Goal: Navigation & Orientation: Find specific page/section

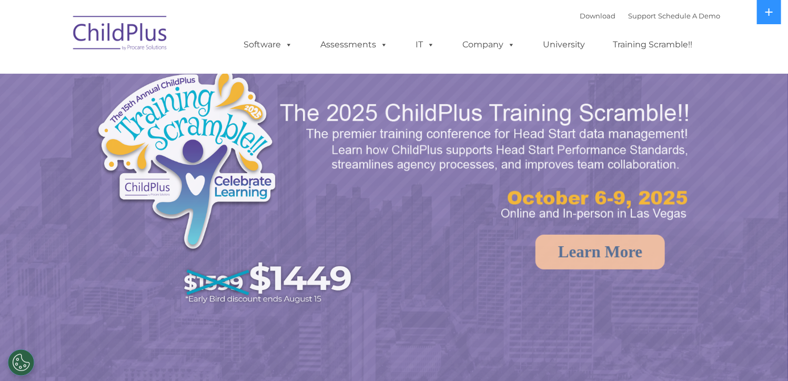
select select "MEDIUM"
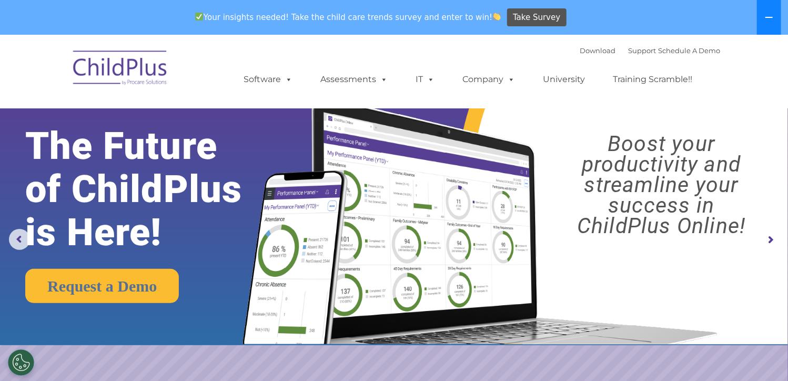
click at [768, 16] on icon at bounding box center [768, 17] width 8 height 8
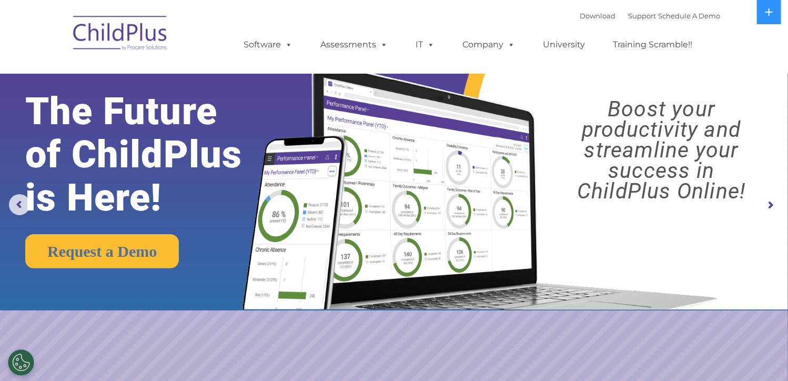
click at [773, 207] on rs-arrow at bounding box center [770, 205] width 21 height 21
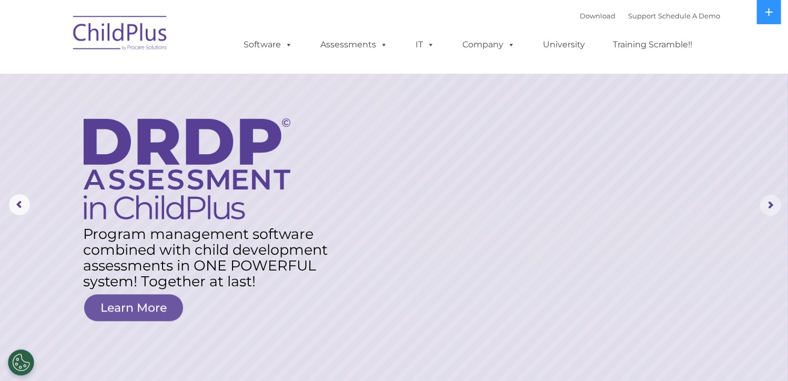
click at [773, 207] on rs-arrow at bounding box center [770, 205] width 21 height 21
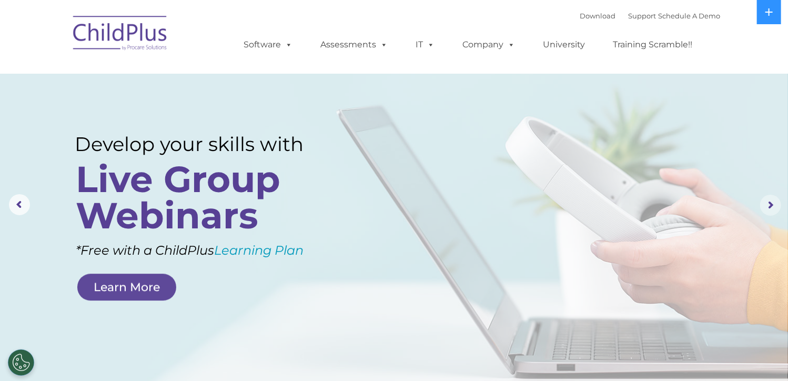
click at [773, 206] on rs-arrow at bounding box center [770, 205] width 21 height 21
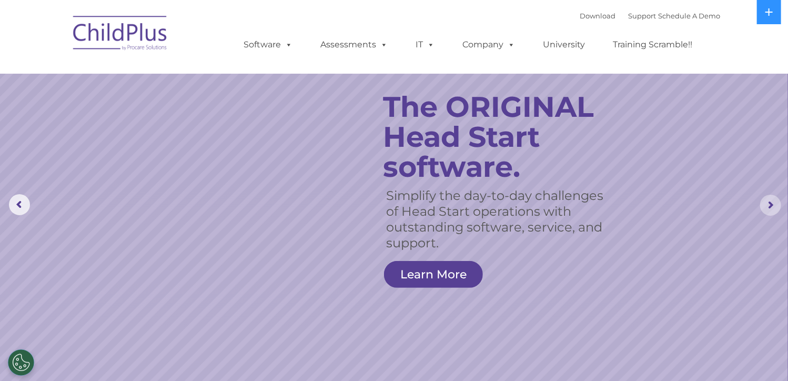
click at [771, 197] on rs-arrow at bounding box center [770, 205] width 21 height 21
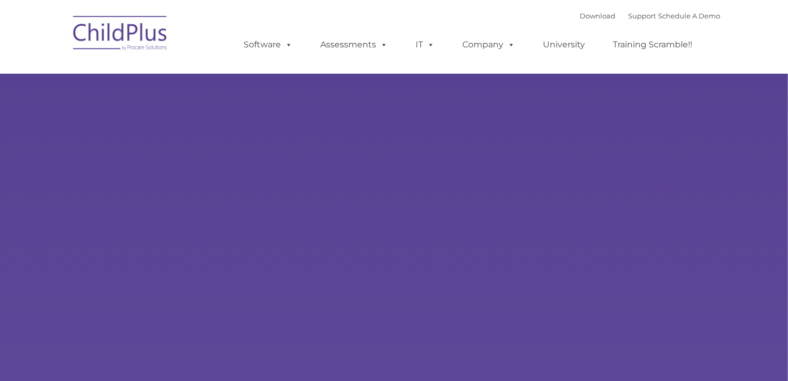
type input ""
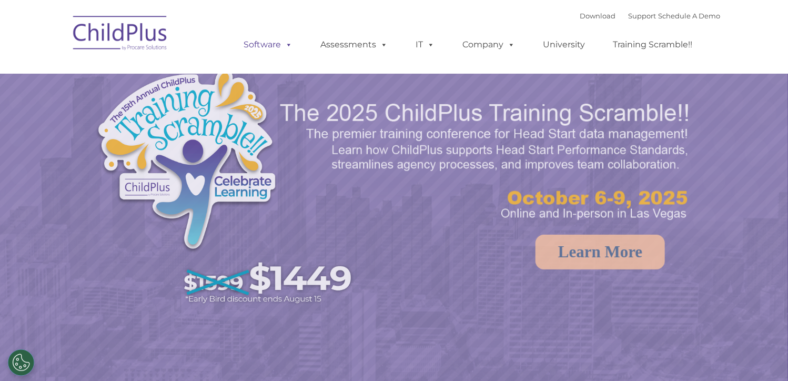
select select "MEDIUM"
